Goal: Check status: Check status

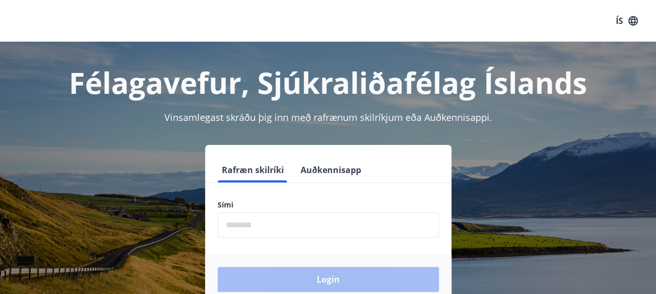
click at [242, 226] on input "phone" at bounding box center [328, 225] width 221 height 26
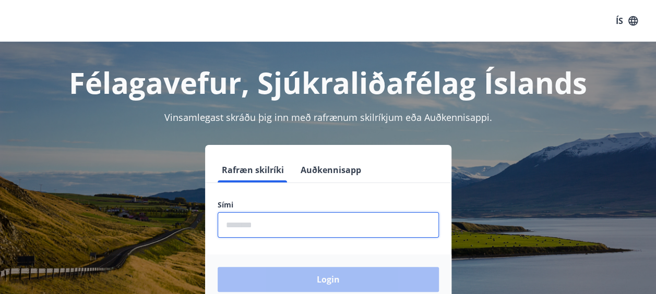
type input "********"
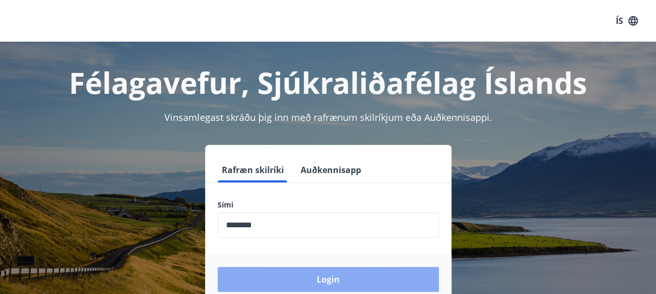
click at [327, 280] on button "Login" at bounding box center [328, 279] width 221 height 25
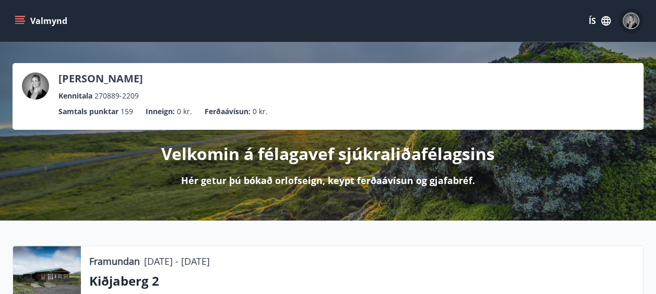
click at [631, 21] on img "button" at bounding box center [631, 21] width 15 height 15
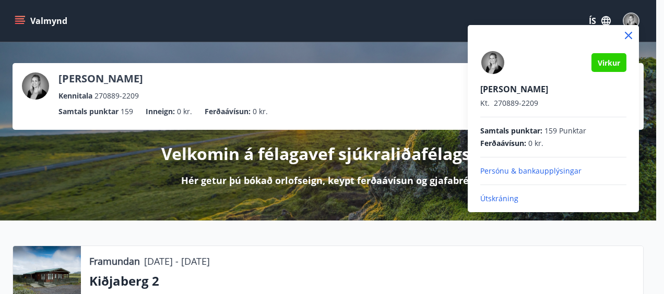
click at [606, 21] on div at bounding box center [332, 147] width 664 height 294
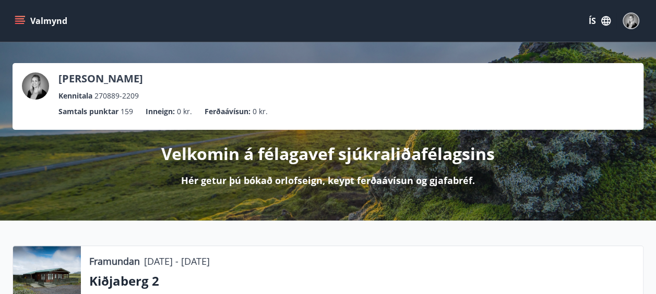
click at [606, 21] on icon "button" at bounding box center [605, 20] width 11 height 11
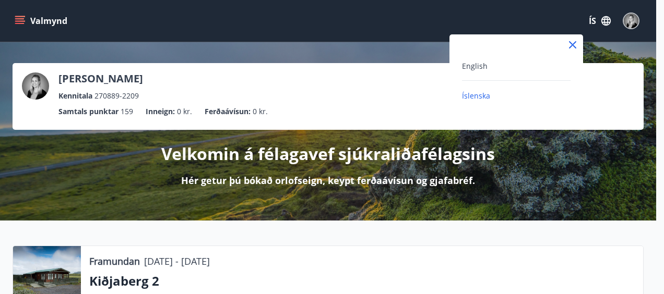
click at [20, 19] on div at bounding box center [332, 147] width 664 height 294
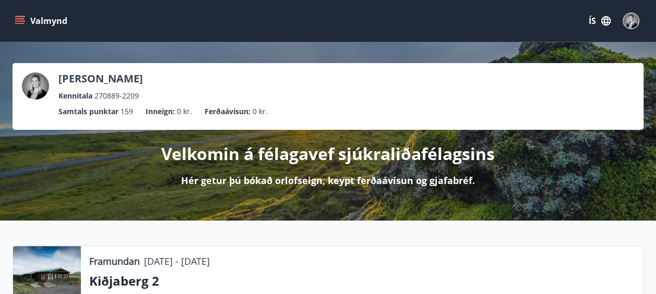
click at [20, 19] on icon "menu" at bounding box center [20, 21] width 10 height 10
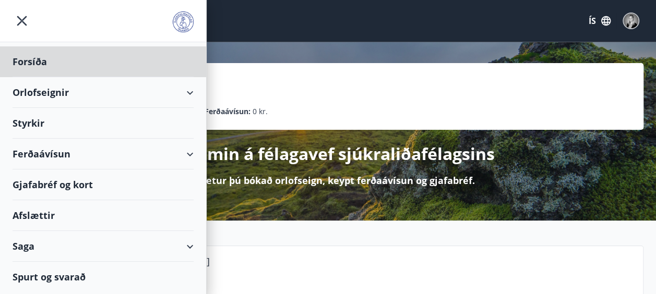
click at [43, 129] on div "Styrkir" at bounding box center [103, 123] width 181 height 31
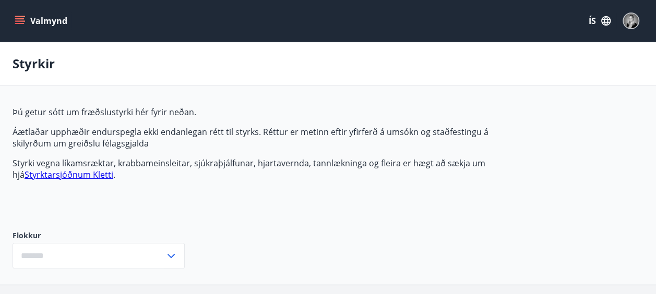
type input "***"
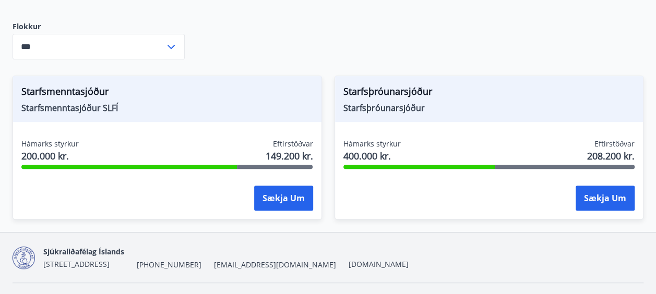
scroll to position [207, 0]
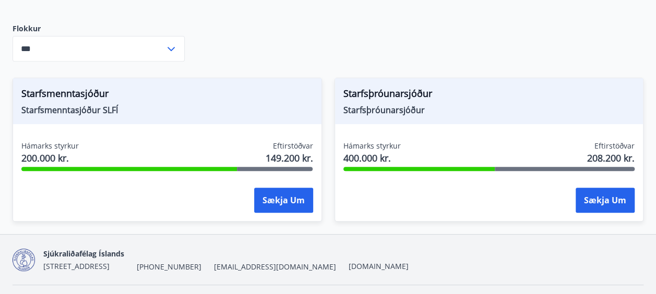
click at [67, 115] on span "Starfsmenntasjóður SLFÍ" at bounding box center [167, 109] width 292 height 11
click at [58, 147] on span "Hámarks styrkur" at bounding box center [49, 146] width 57 height 10
click at [269, 149] on div "Eftirstöðvar 149.200 kr." at bounding box center [289, 154] width 47 height 26
drag, startPoint x: 71, startPoint y: 91, endPoint x: 269, endPoint y: 57, distance: 200.6
click at [269, 57] on div "Þú getur sótt um fræðslustyrki hér fyrir neðan. Áætlaðar upphæðir endurspegla e…" at bounding box center [328, 66] width 631 height 335
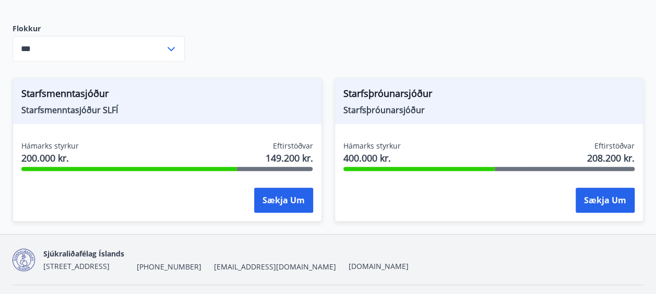
drag, startPoint x: 269, startPoint y: 57, endPoint x: 481, endPoint y: 59, distance: 211.3
click at [481, 59] on div "Þú getur sótt um fræðslustyrki hér fyrir neðan. Áætlaðar upphæðir endurspegla e…" at bounding box center [328, 66] width 631 height 335
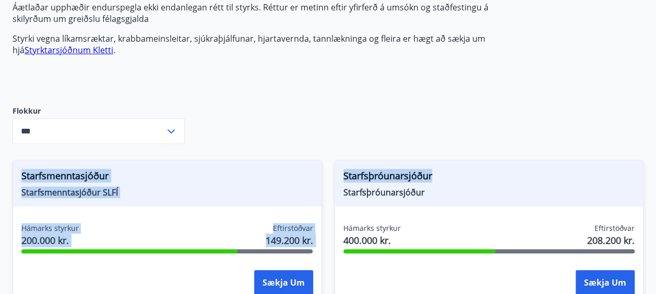
scroll to position [153, 0]
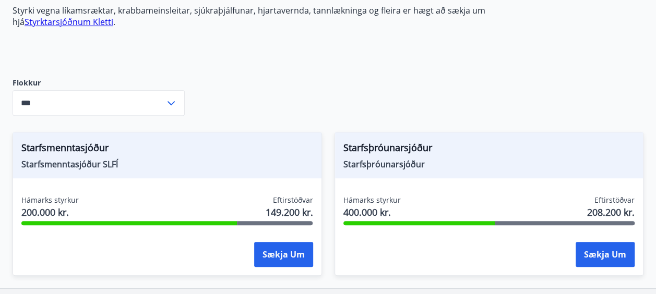
click at [568, 82] on div "Þú getur sótt um fræðslustyrki hér fyrir neðan. Áætlaðar upphæðir endurspegla e…" at bounding box center [328, 121] width 631 height 335
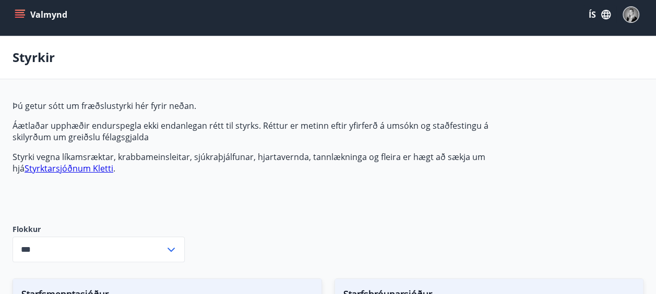
scroll to position [0, 0]
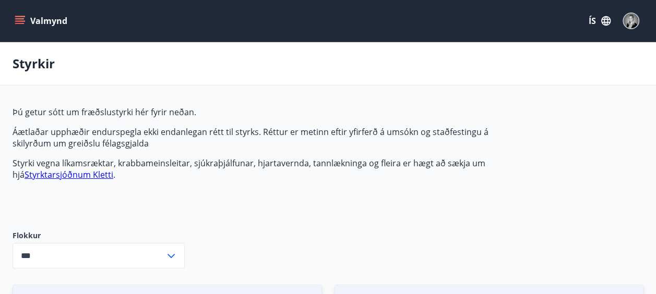
click at [19, 21] on icon "menu" at bounding box center [20, 20] width 11 height 1
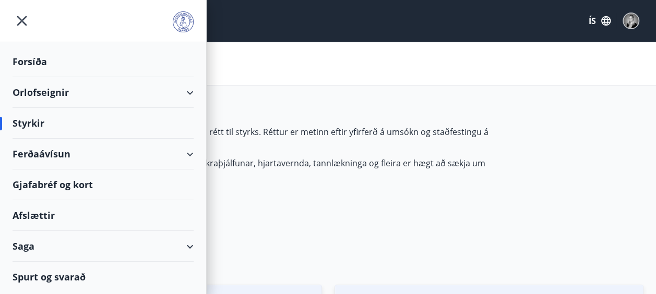
click at [72, 245] on div "Saga" at bounding box center [103, 246] width 181 height 31
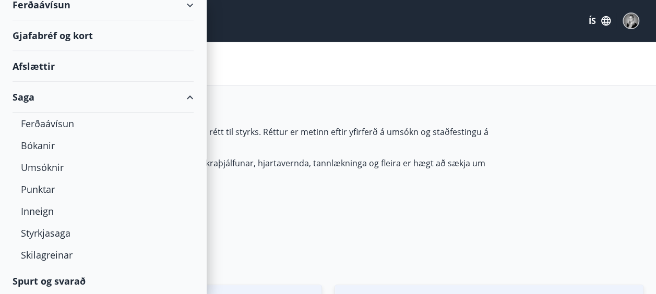
scroll to position [150, 0]
click at [71, 232] on div "Styrkjasaga" at bounding box center [103, 233] width 164 height 22
